Goal: Complete application form

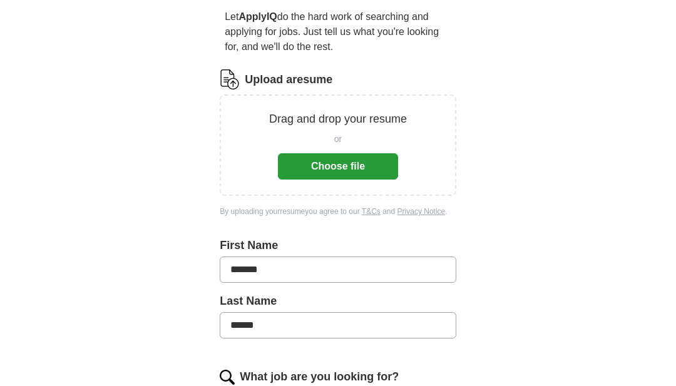
click at [308, 169] on button "Choose file" at bounding box center [338, 167] width 120 height 26
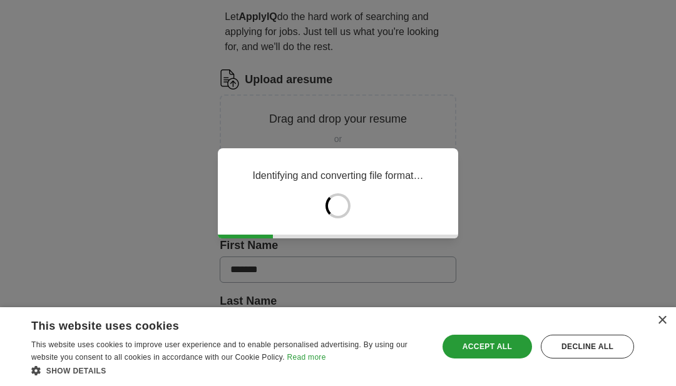
click at [657, 386] on div "× This website uses cookies This website uses cookies to improve user experienc…" at bounding box center [338, 346] width 676 height 79
click at [671, 386] on div "× This website uses cookies This website uses cookies to improve user experienc…" at bounding box center [338, 346] width 676 height 79
click at [665, 326] on div "×" at bounding box center [661, 320] width 9 height 9
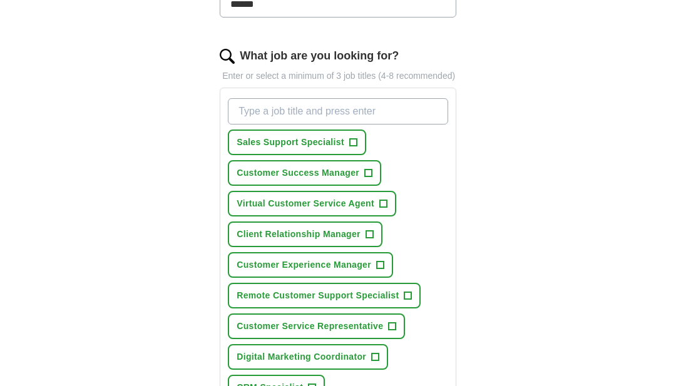
scroll to position [388, 0]
click at [391, 332] on span "+" at bounding box center [393, 327] width 8 height 10
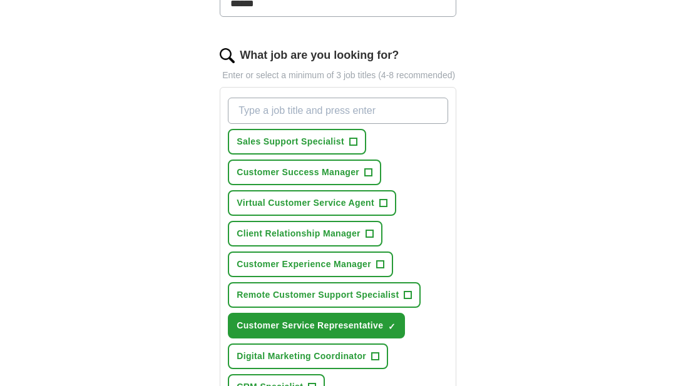
click at [406, 300] on span "+" at bounding box center [408, 295] width 8 height 10
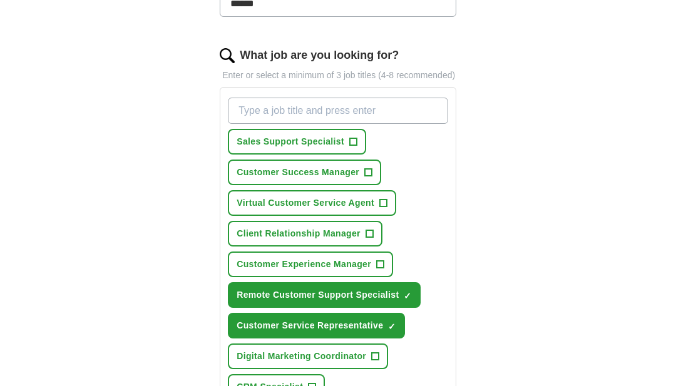
click at [384, 208] on span "+" at bounding box center [383, 203] width 8 height 10
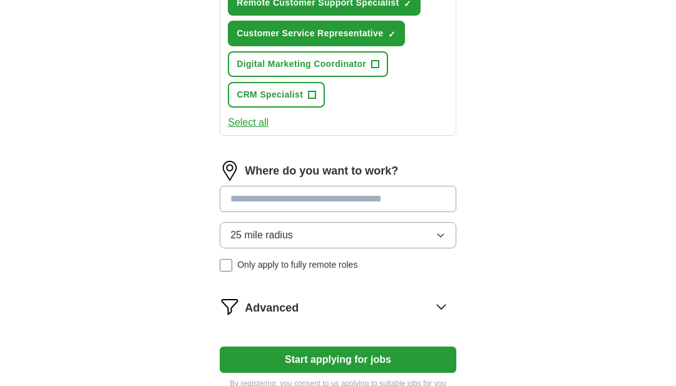
scroll to position [682, 0]
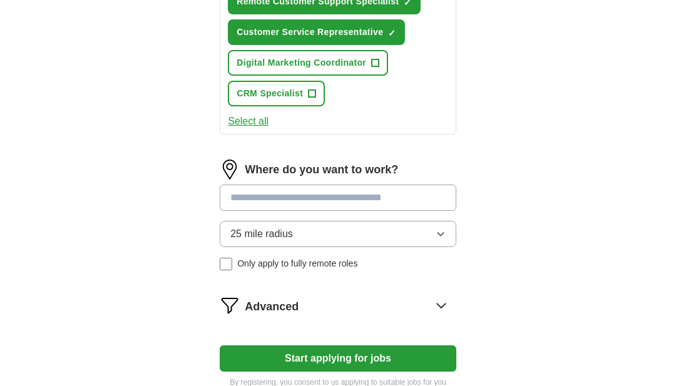
click at [242, 210] on input at bounding box center [338, 198] width 237 height 26
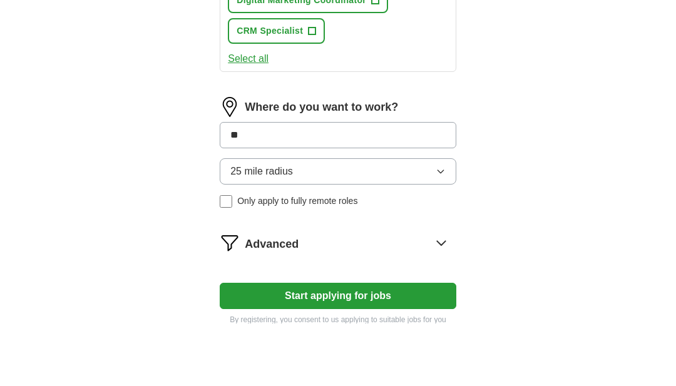
type input "*"
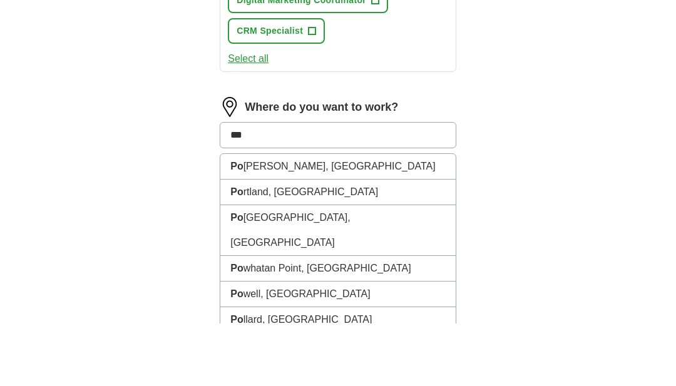
type input "****"
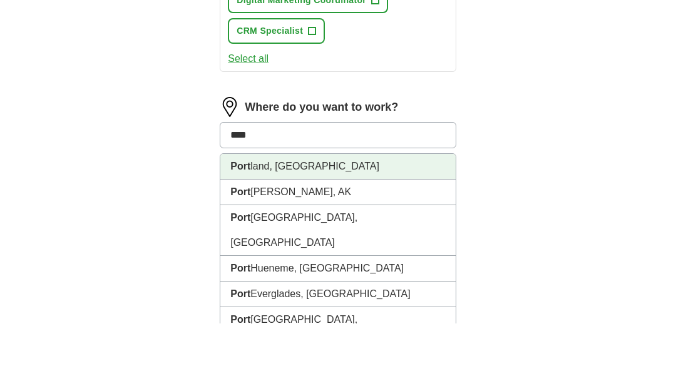
click at [267, 217] on li "[GEOGRAPHIC_DATA], [GEOGRAPHIC_DATA]" at bounding box center [337, 230] width 235 height 26
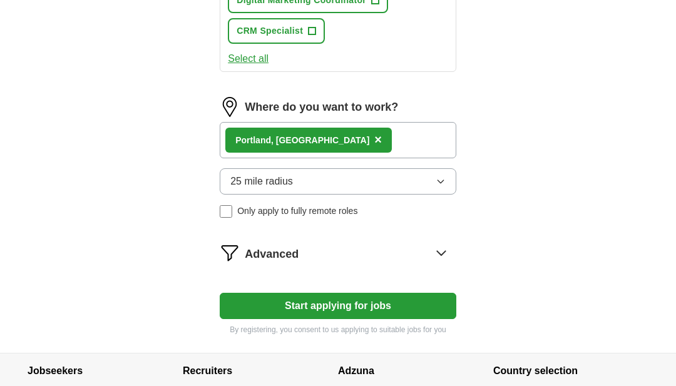
click at [271, 189] on span "25 mile radius" at bounding box center [261, 181] width 63 height 15
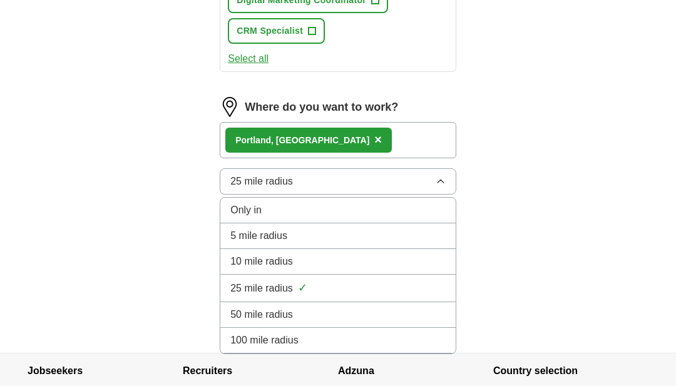
click at [250, 269] on span "10 mile radius" at bounding box center [261, 261] width 63 height 15
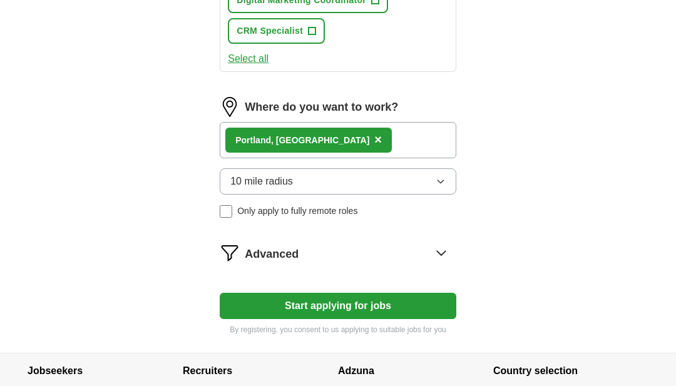
click at [441, 255] on icon at bounding box center [441, 253] width 8 height 4
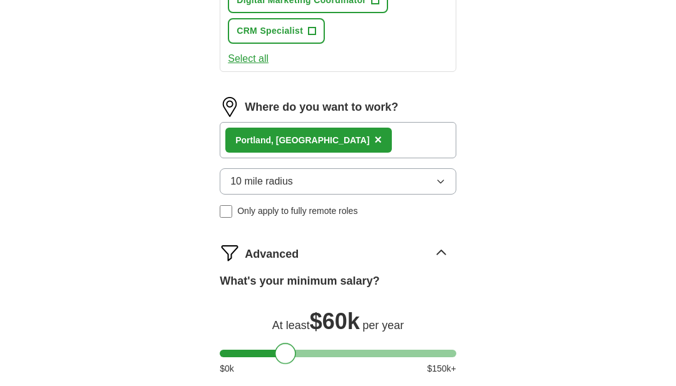
select select "**"
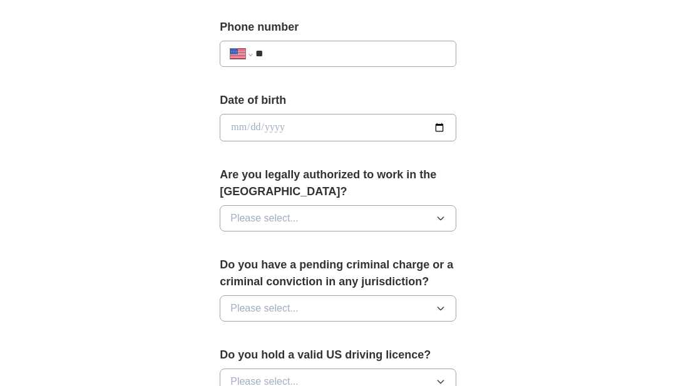
scroll to position [503, 0]
click at [233, 212] on span "Please select..." at bounding box center [264, 218] width 68 height 15
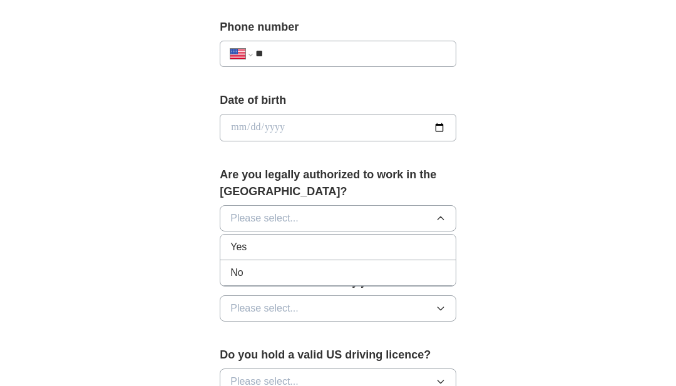
click at [239, 240] on span "Yes" at bounding box center [238, 247] width 16 height 15
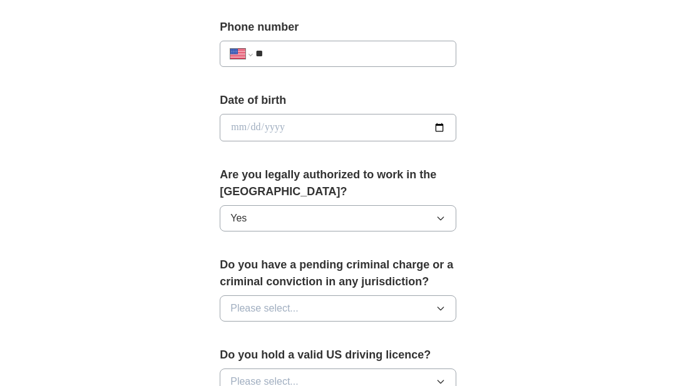
click at [239, 301] on span "Please select..." at bounding box center [264, 308] width 68 height 15
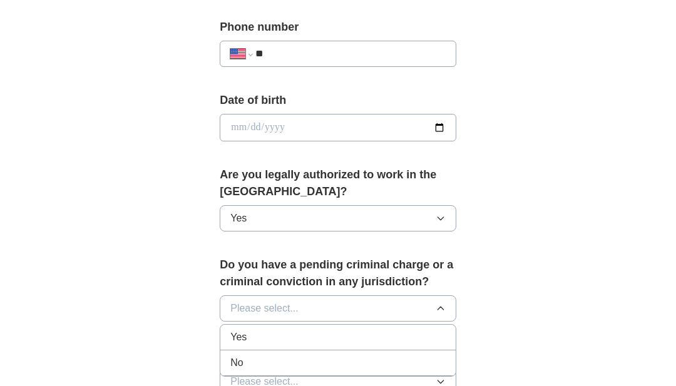
click at [237, 356] on span "No" at bounding box center [236, 363] width 13 height 15
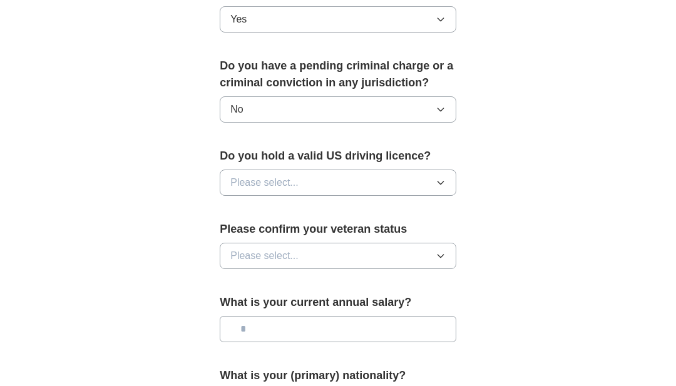
scroll to position [710, 0]
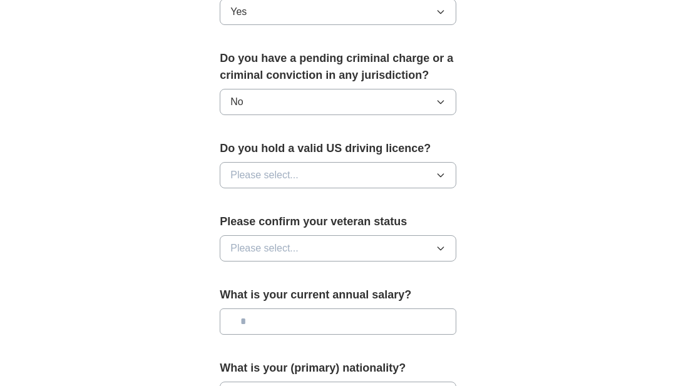
click at [242, 173] on span "Please select..." at bounding box center [264, 175] width 68 height 15
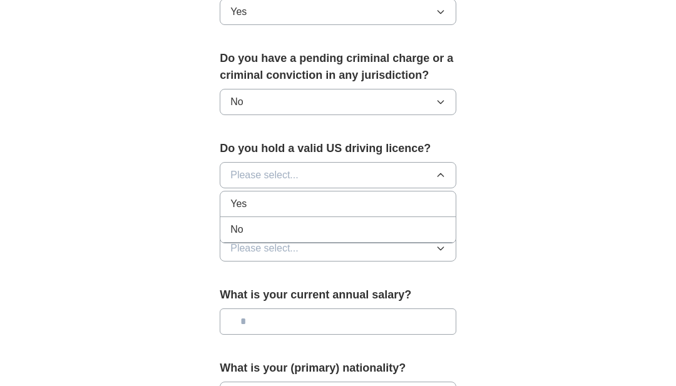
click at [238, 197] on span "Yes" at bounding box center [238, 204] width 16 height 15
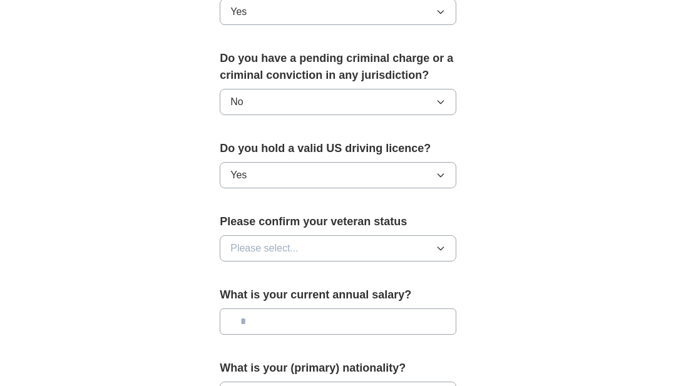
click at [243, 250] on button "Please select..." at bounding box center [338, 248] width 237 height 26
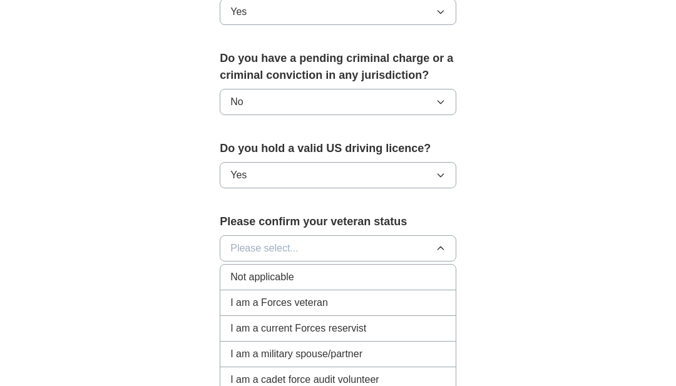
click at [244, 275] on span "Not applicable" at bounding box center [261, 277] width 63 height 15
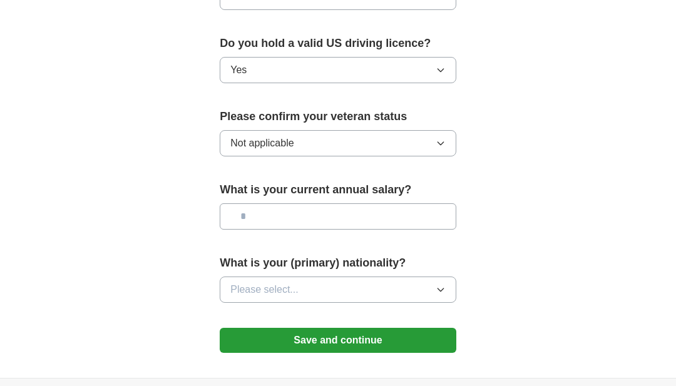
scroll to position [831, 0]
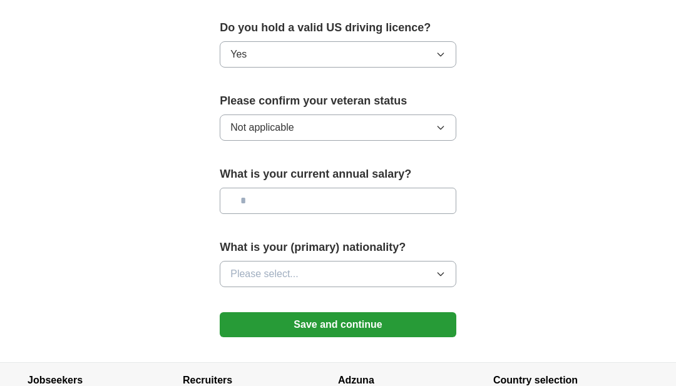
click at [439, 273] on icon "button" at bounding box center [441, 274] width 6 height 3
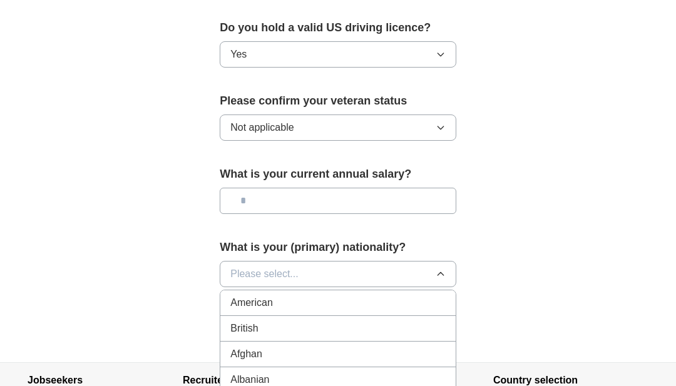
click at [249, 300] on span "American" at bounding box center [251, 302] width 43 height 15
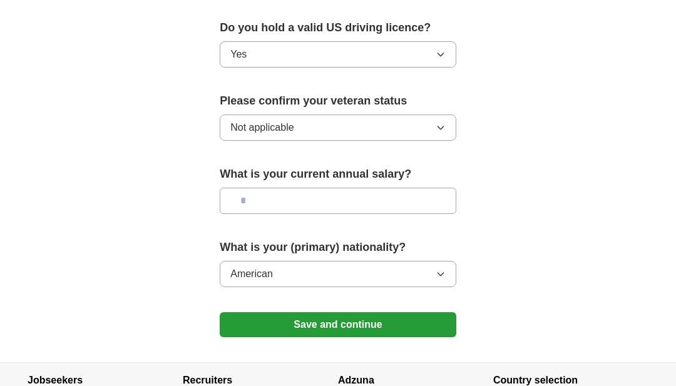
click at [307, 315] on button "Save and continue" at bounding box center [338, 324] width 237 height 25
